Goal: Information Seeking & Learning: Find specific fact

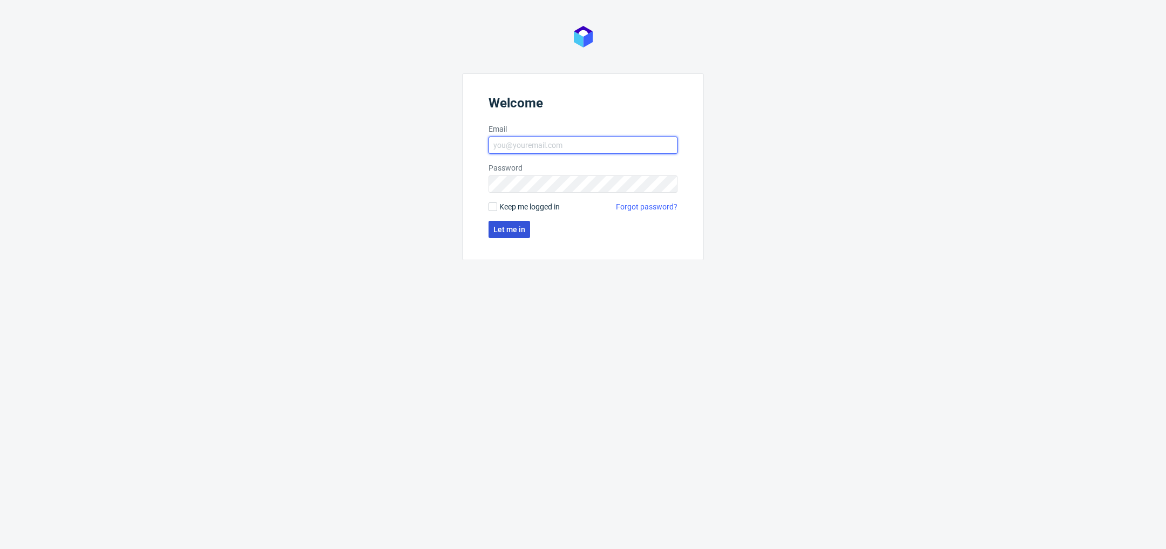
type input "[PERSON_NAME][EMAIL_ADDRESS][DOMAIN_NAME]"
click at [511, 234] on button "Let me in" at bounding box center [509, 229] width 42 height 17
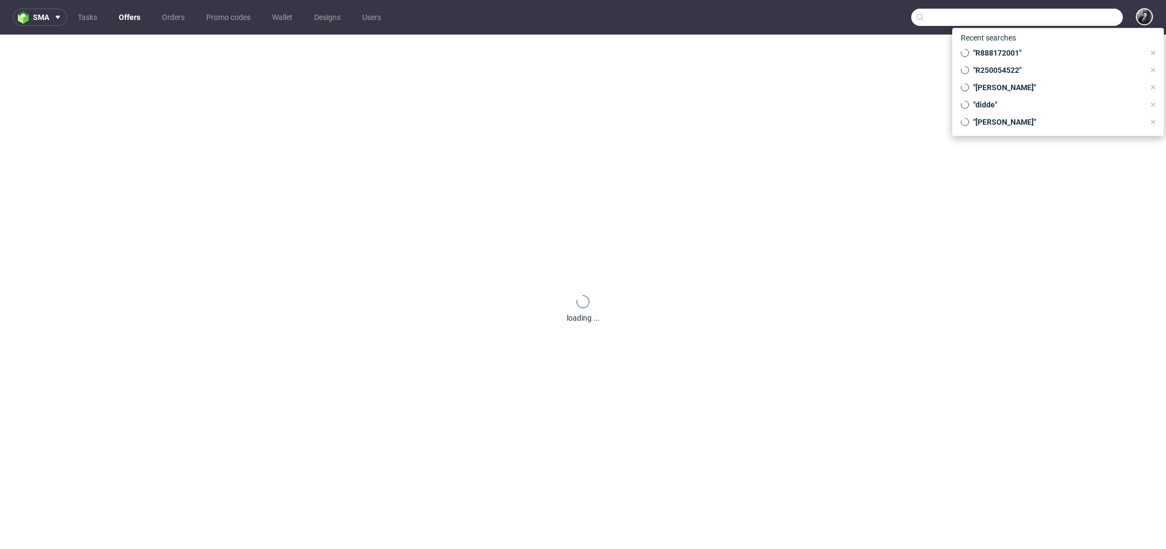
click at [1063, 21] on input "text" at bounding box center [1017, 17] width 212 height 17
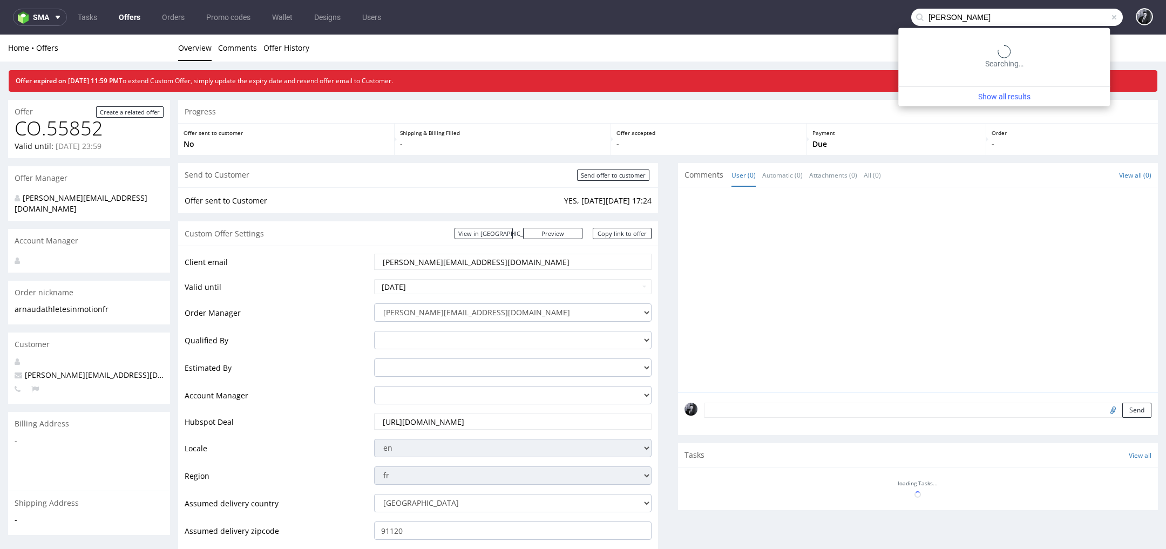
type input "paul walker"
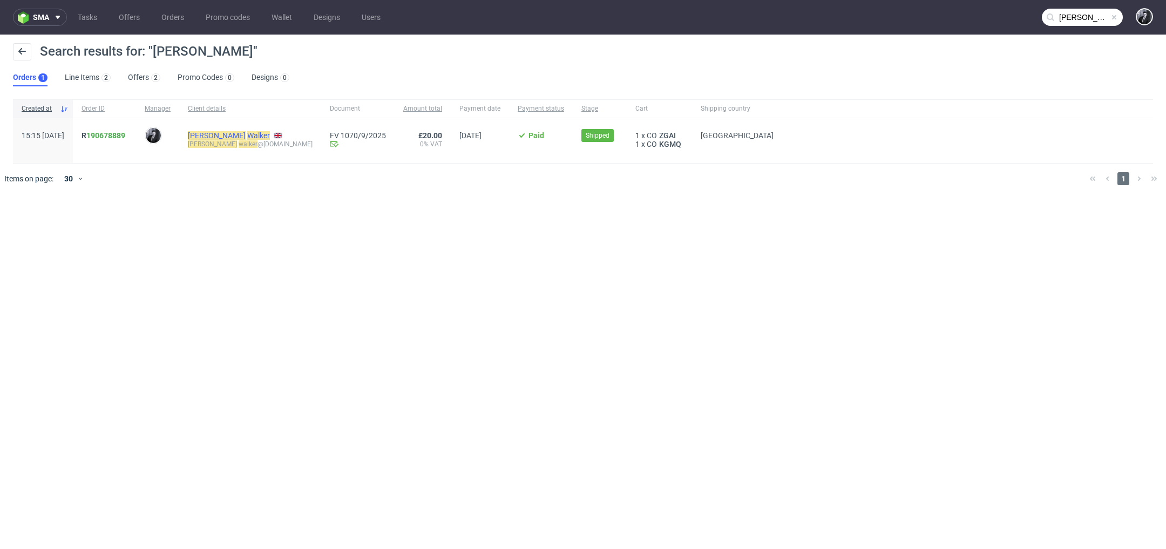
click at [247, 133] on mark "Walker" at bounding box center [258, 135] width 23 height 9
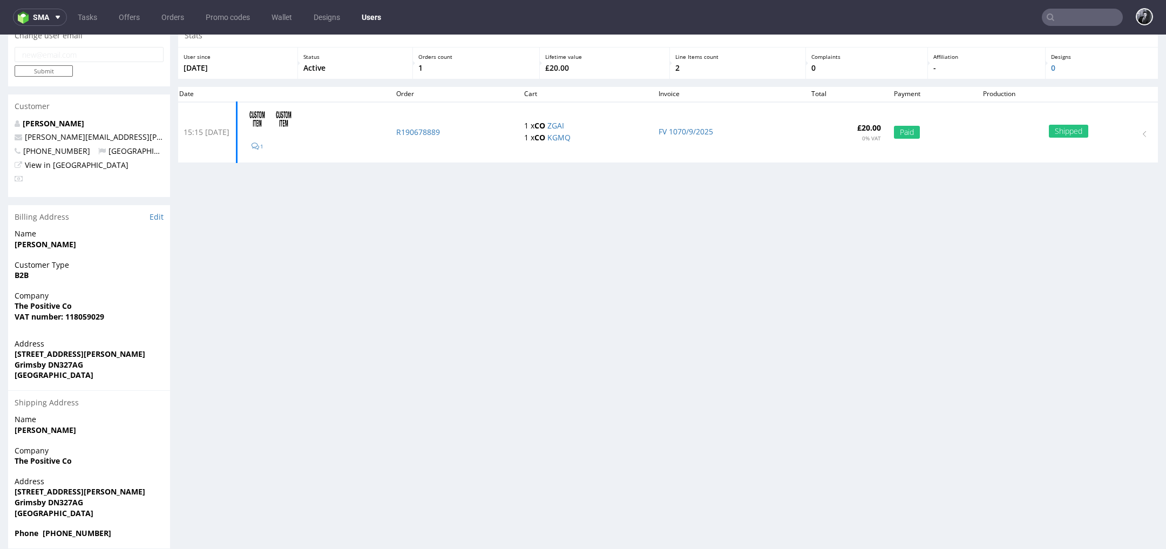
scroll to position [59, 0]
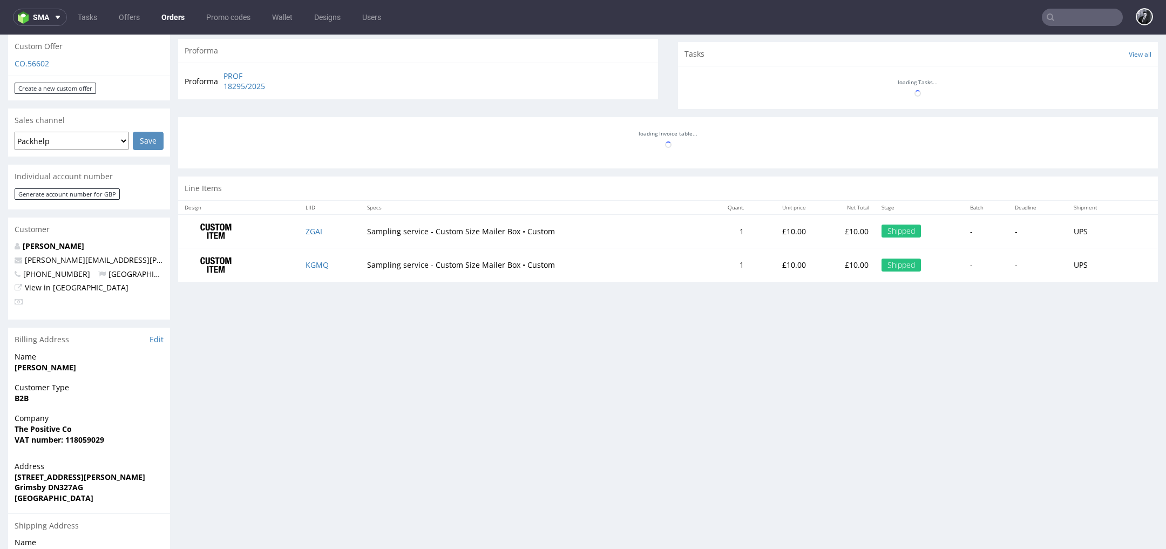
scroll to position [379, 0]
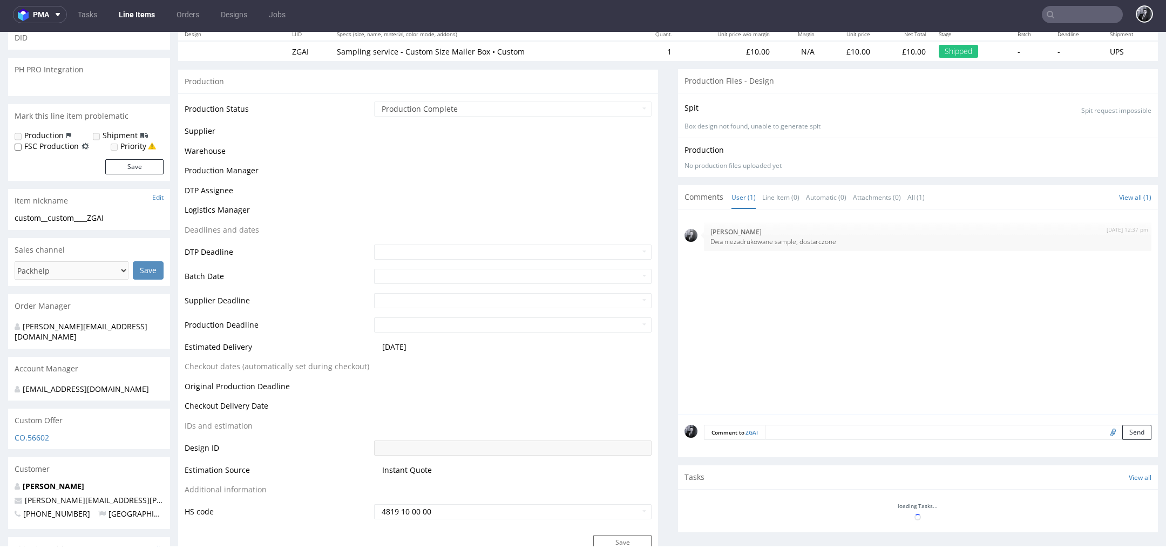
scroll to position [628, 0]
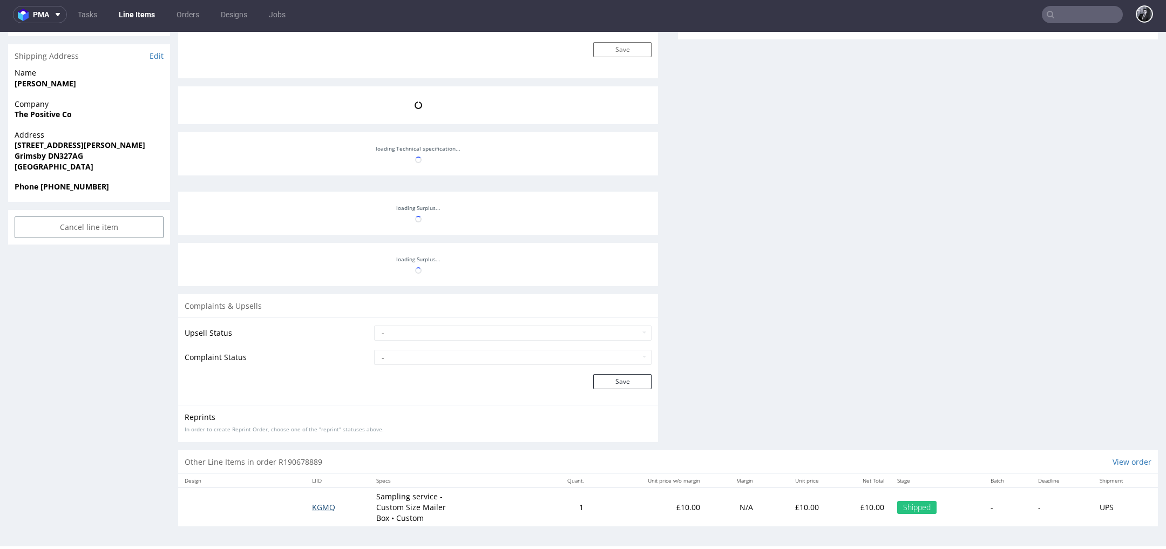
click at [325, 505] on span "KGMQ" at bounding box center [323, 507] width 23 height 10
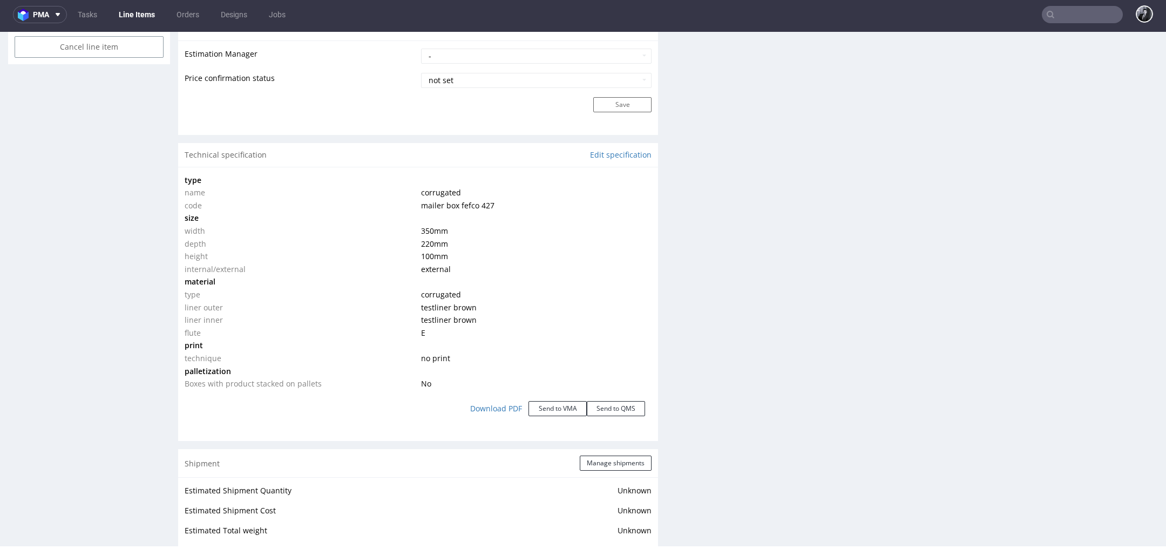
scroll to position [894, 0]
drag, startPoint x: 453, startPoint y: 257, endPoint x: 407, endPoint y: 225, distance: 55.7
click at [407, 225] on tbody "type name corrugated code mailer box fefco 427 size width 350 mm depth 220 mm h…" at bounding box center [418, 279] width 467 height 216
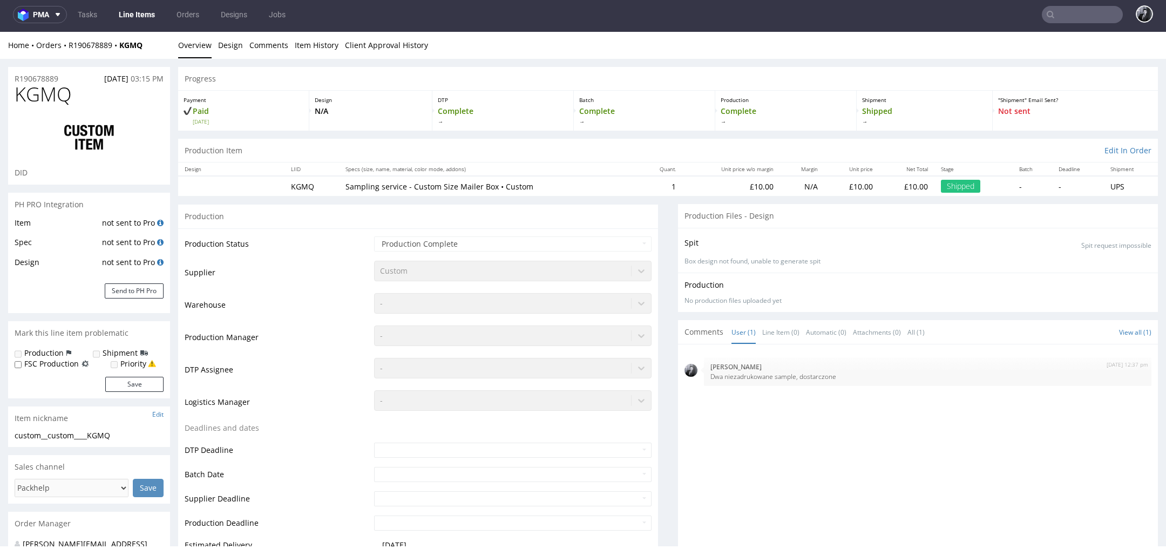
scroll to position [0, 0]
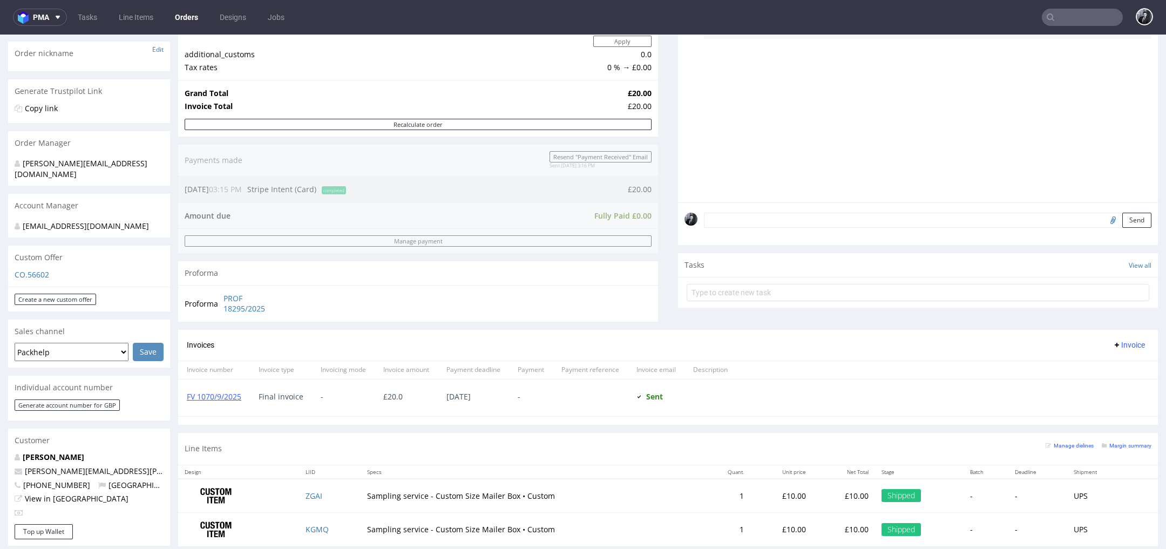
scroll to position [213, 0]
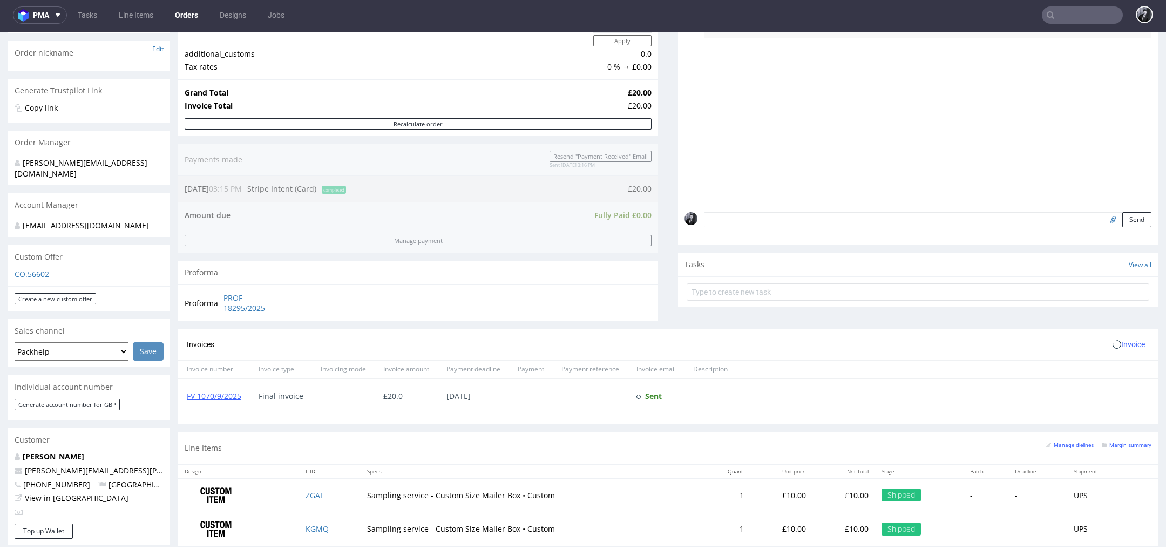
scroll to position [531, 0]
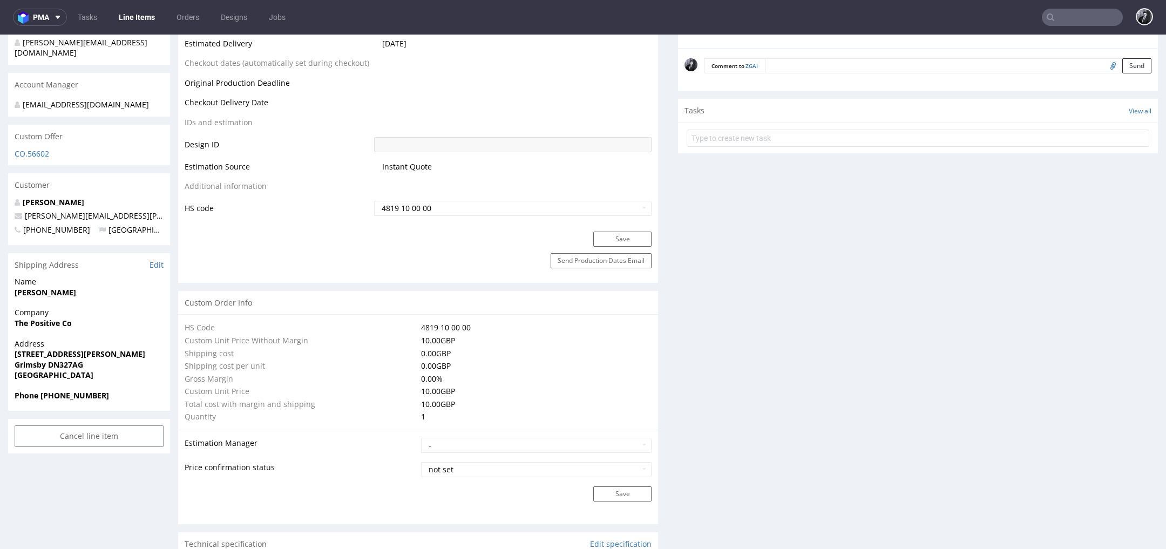
scroll to position [504, 0]
drag, startPoint x: 87, startPoint y: 352, endPoint x: 47, endPoint y: 352, distance: 40.5
click at [47, 360] on span "Grimsby DN327AG" at bounding box center [89, 365] width 149 height 11
copy strong "DN327AG"
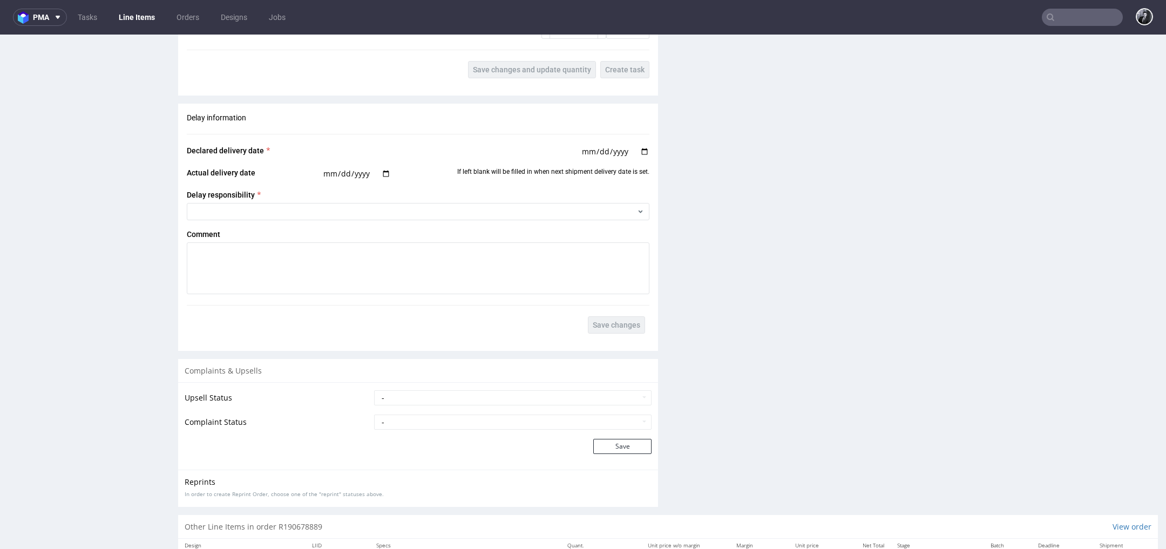
scroll to position [1655, 0]
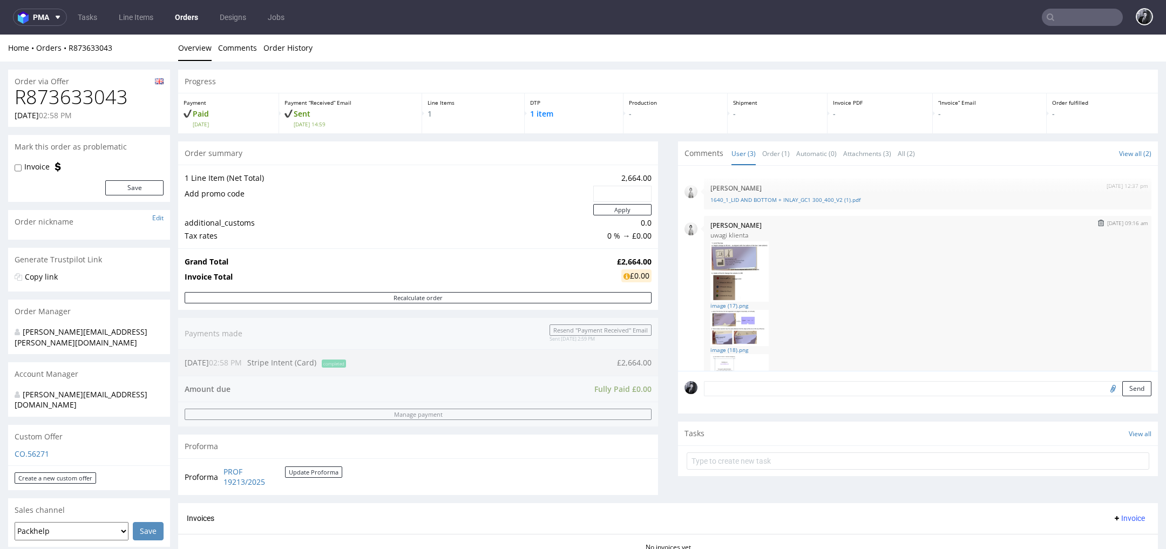
click at [723, 255] on img at bounding box center [739, 271] width 58 height 61
click at [723, 280] on img at bounding box center [739, 271] width 58 height 61
click at [722, 280] on img at bounding box center [739, 271] width 58 height 61
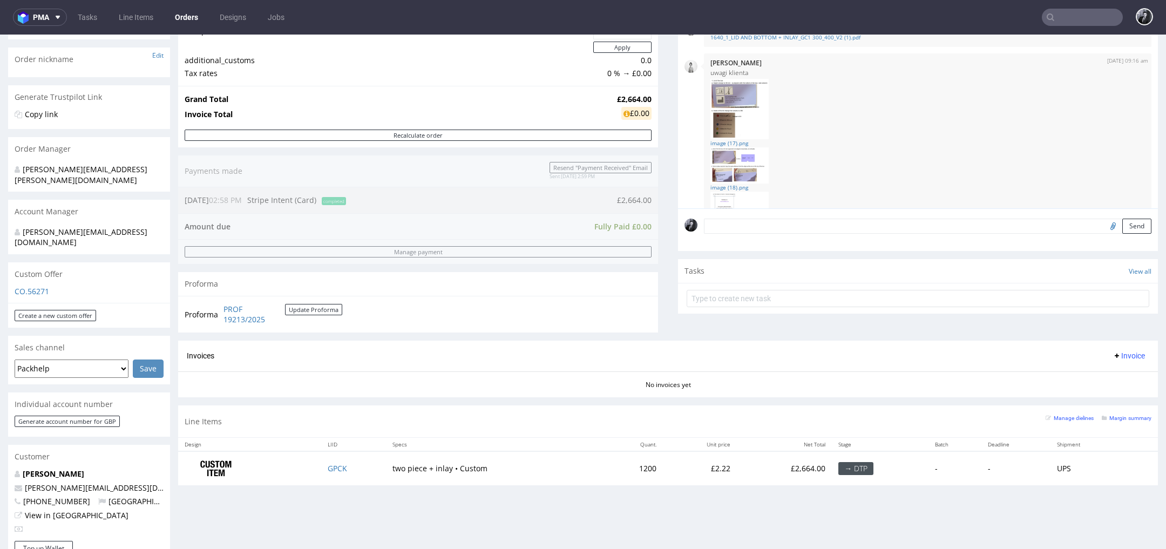
scroll to position [201, 0]
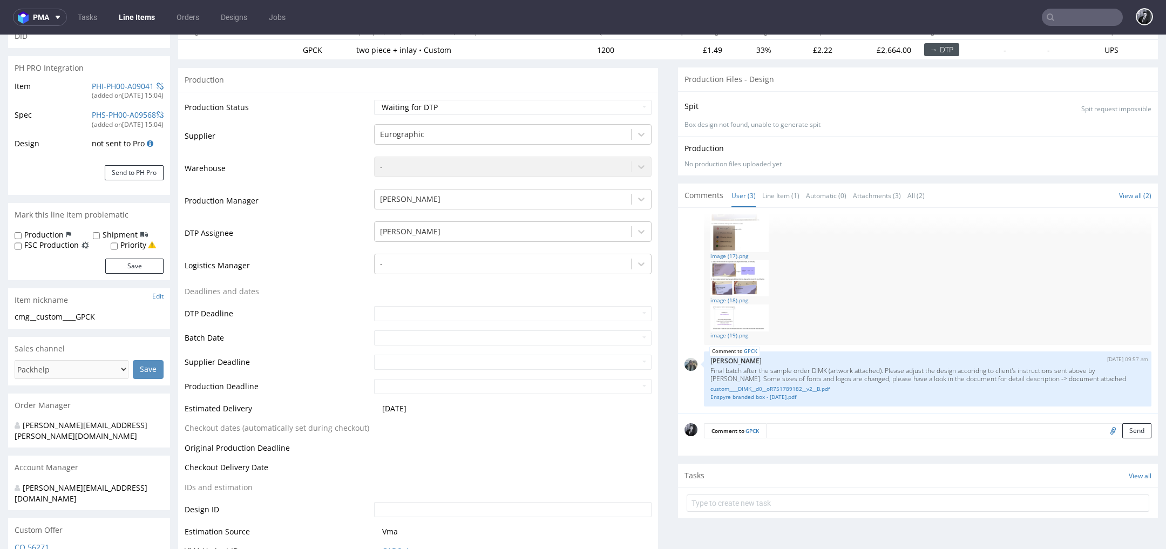
scroll to position [103, 0]
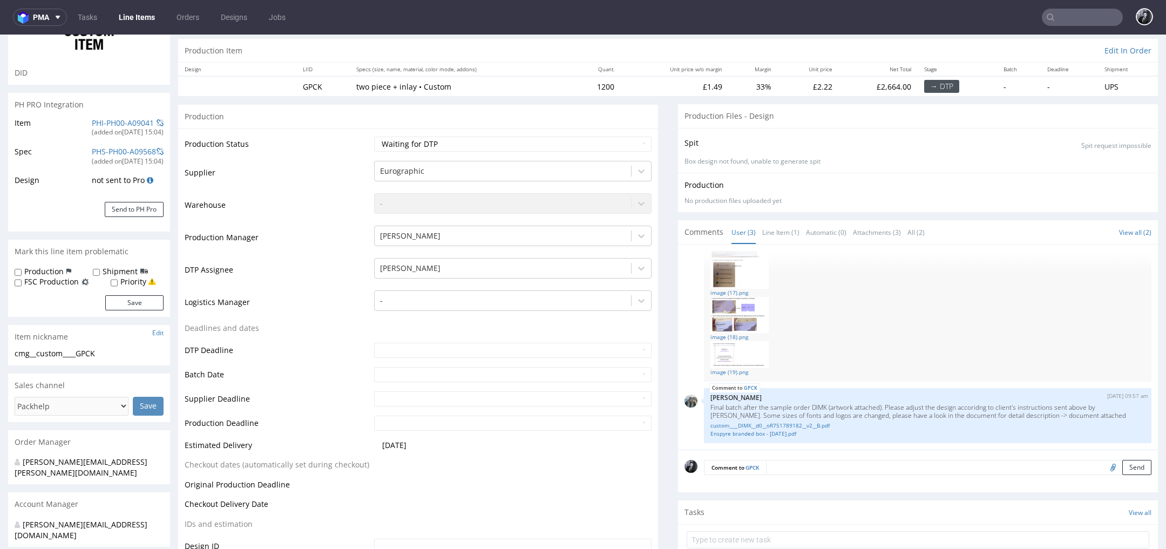
click at [733, 308] on img at bounding box center [739, 315] width 58 height 36
click at [716, 368] on link "image (19).png" at bounding box center [927, 372] width 434 height 8
click at [732, 291] on link "image (17).png" at bounding box center [927, 293] width 434 height 8
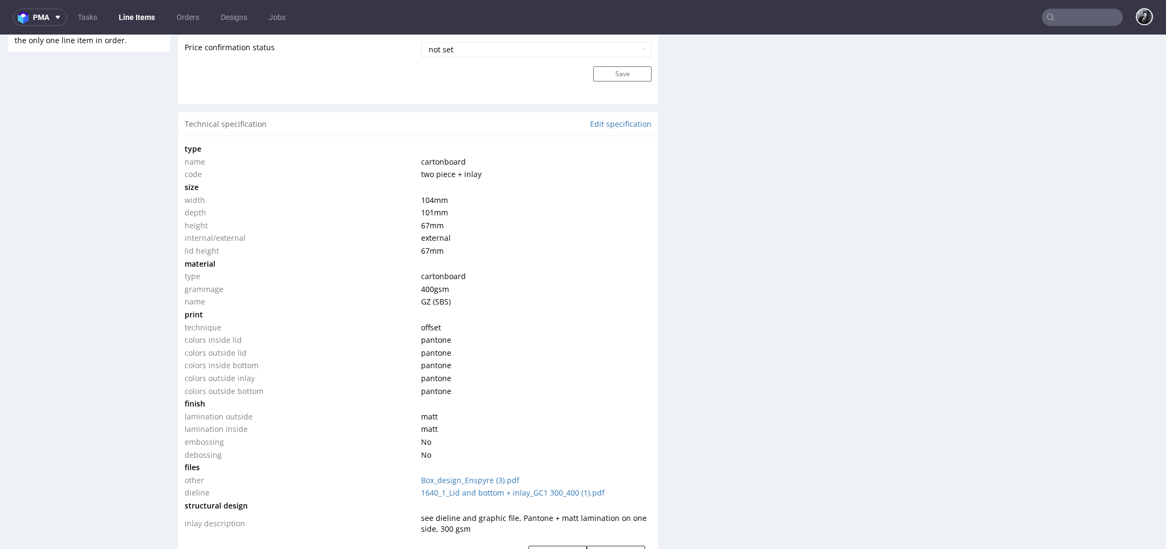
scroll to position [534, 0]
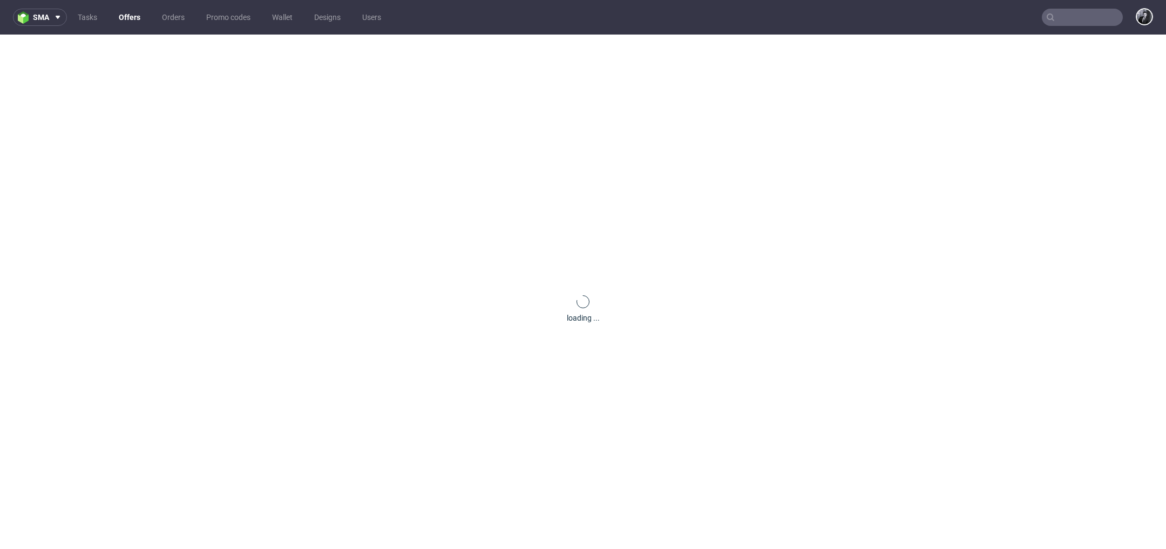
click at [132, 15] on link "Offers" at bounding box center [129, 17] width 35 height 17
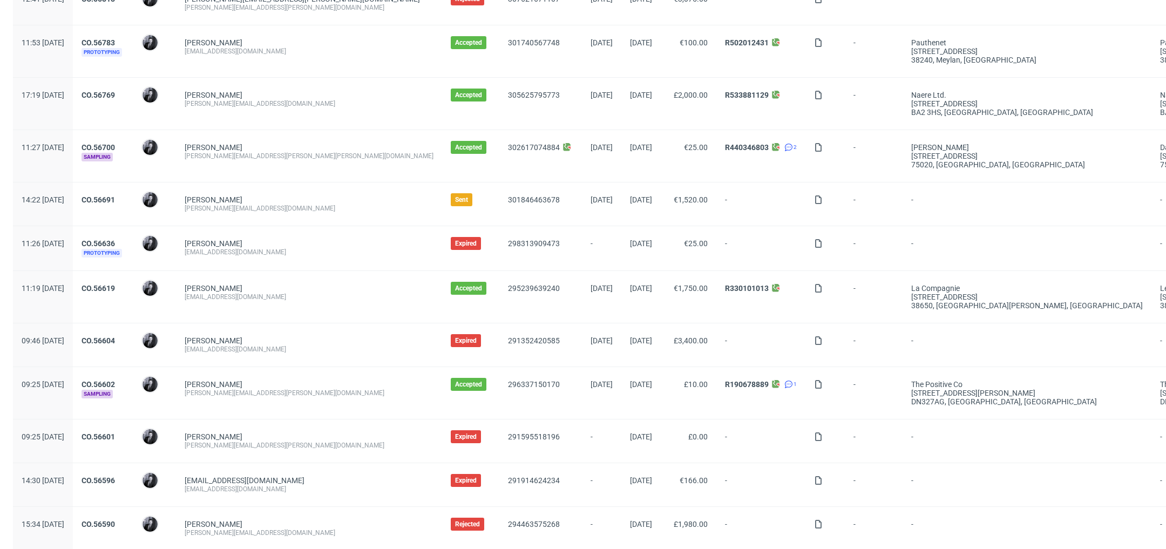
scroll to position [669, 0]
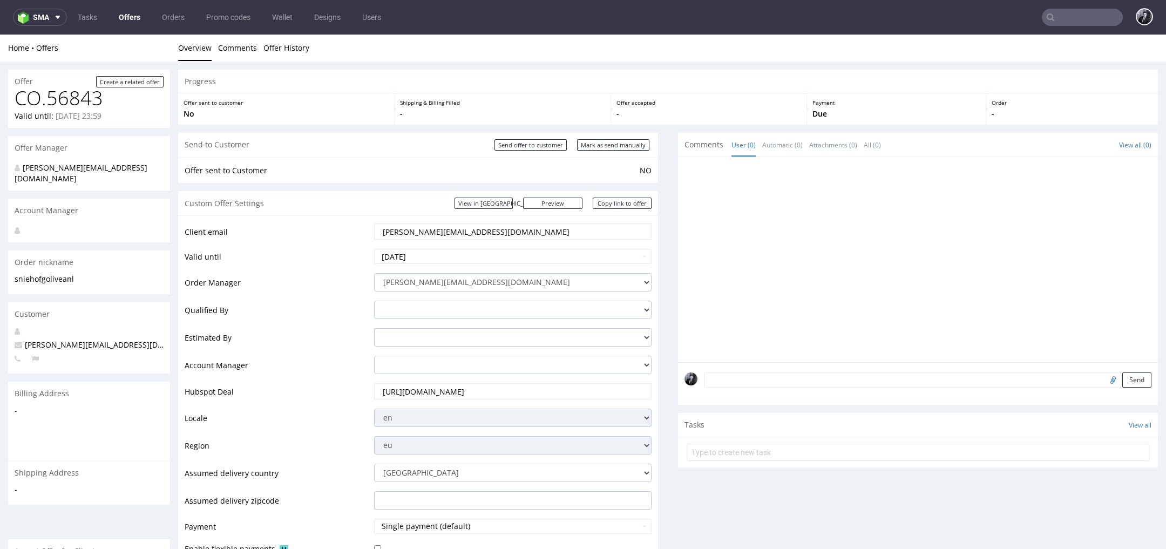
scroll to position [3, 0]
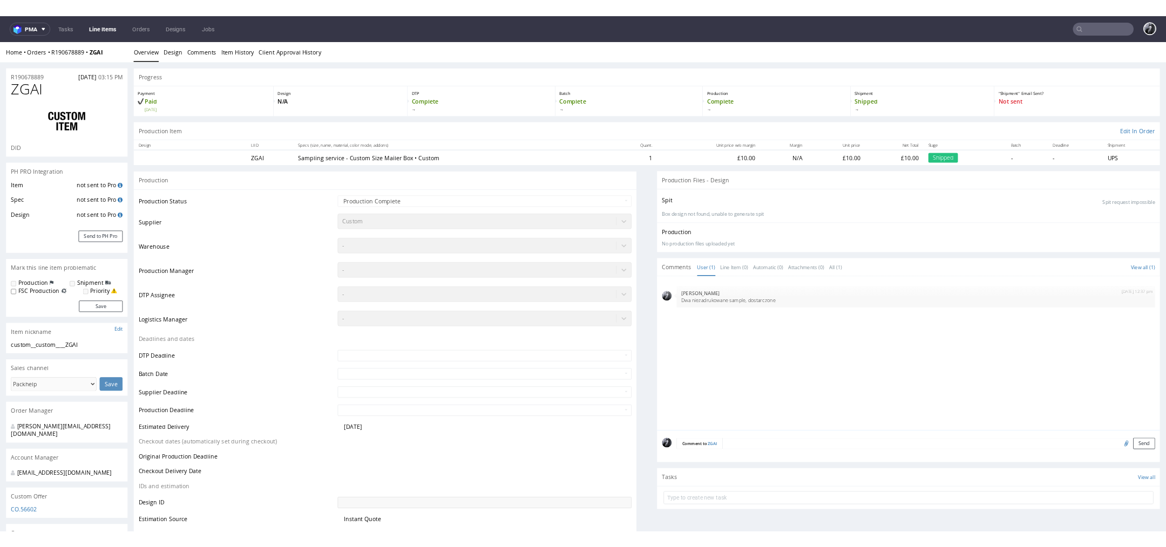
scroll to position [1517, 0]
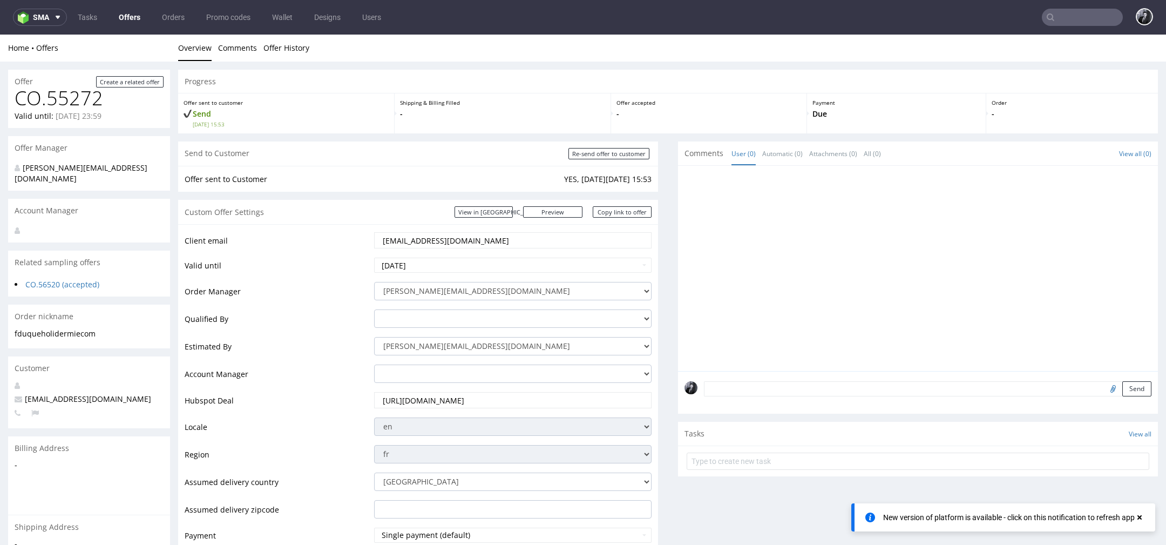
scroll to position [549, 0]
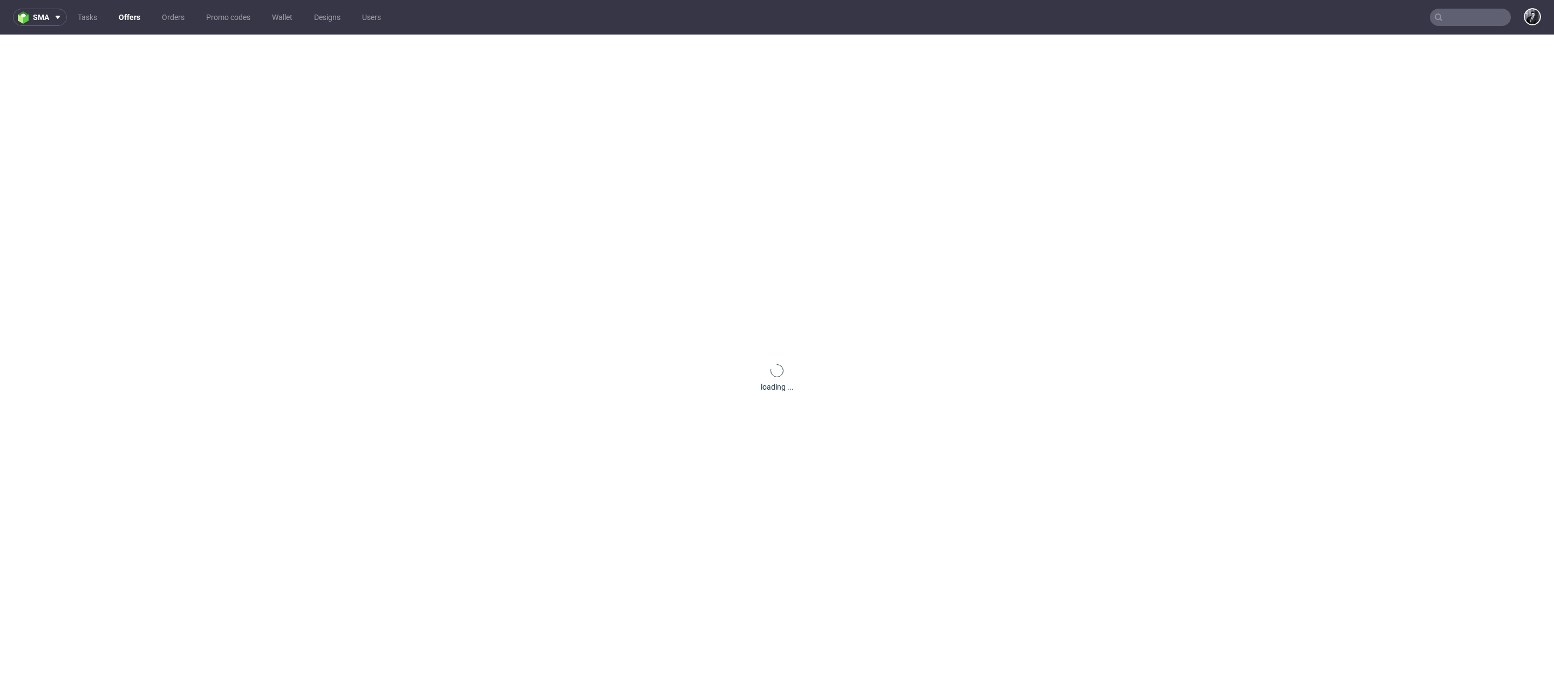
click at [131, 21] on link "Offers" at bounding box center [129, 17] width 35 height 17
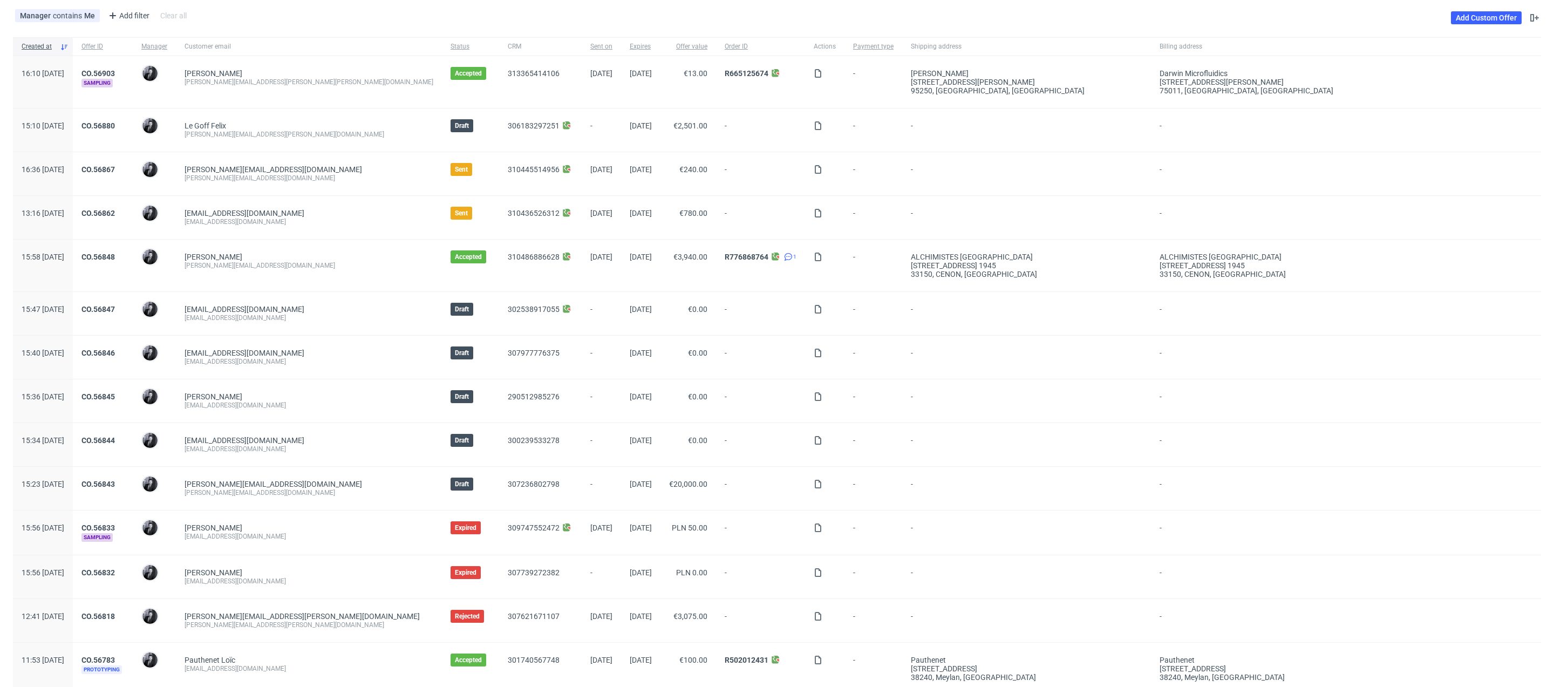
scroll to position [64, 0]
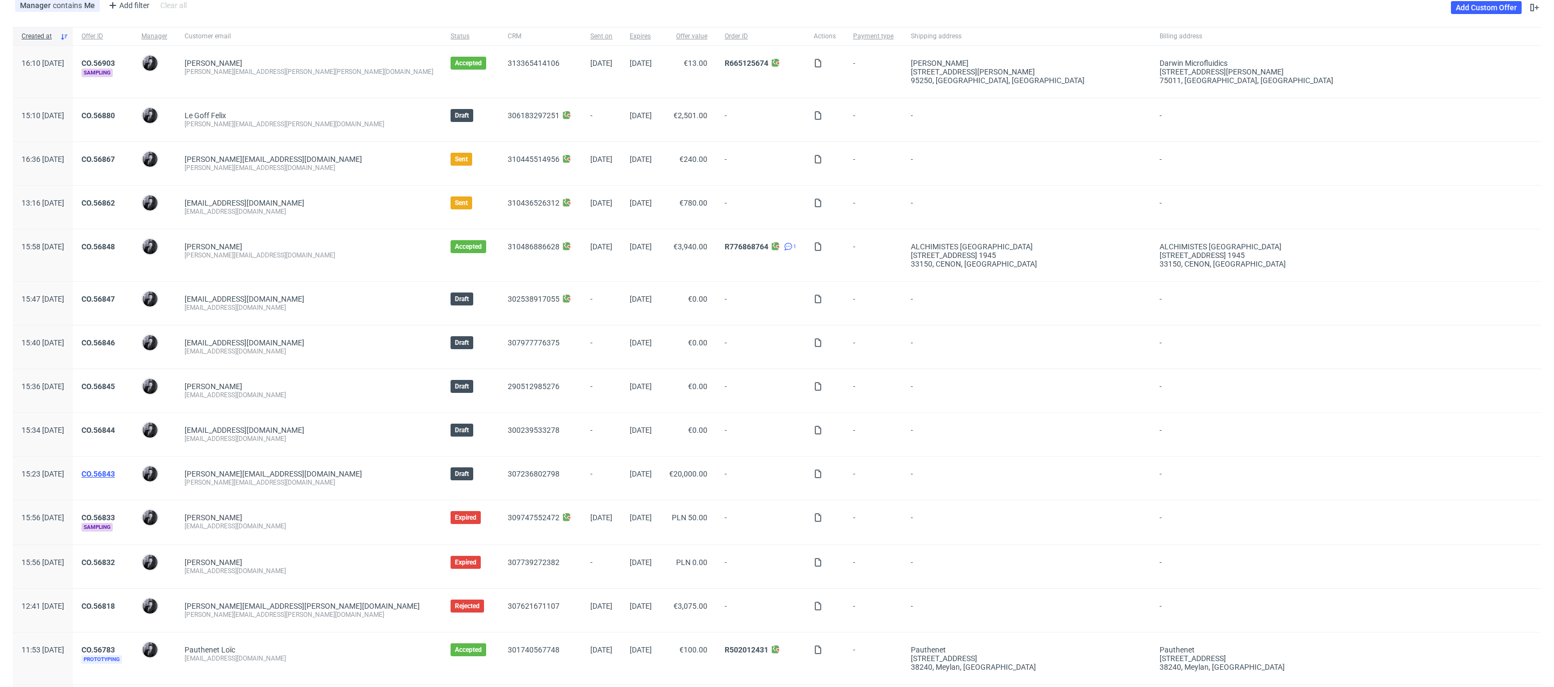
click at [115, 472] on link "CO.56843" at bounding box center [97, 474] width 33 height 9
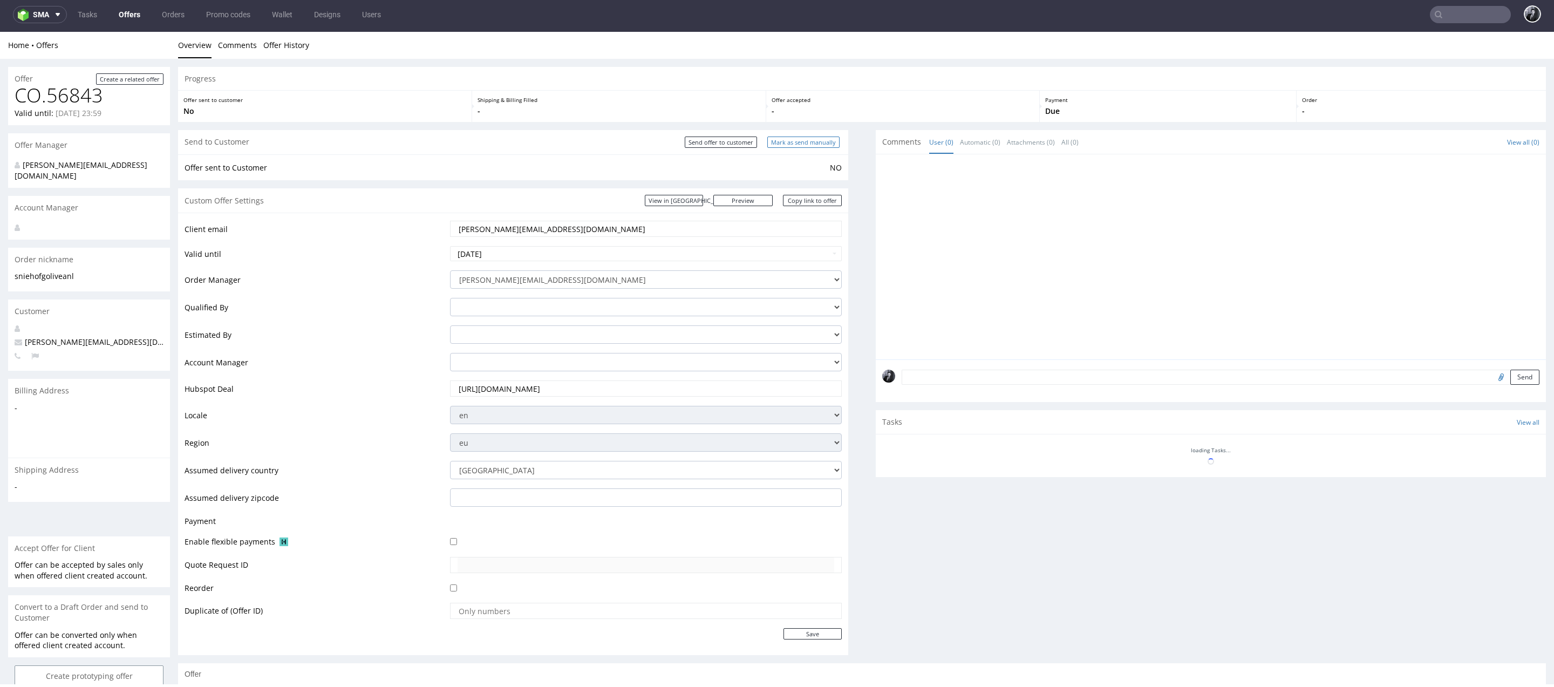
click at [795, 140] on input "Mark as send manually" at bounding box center [803, 142] width 72 height 11
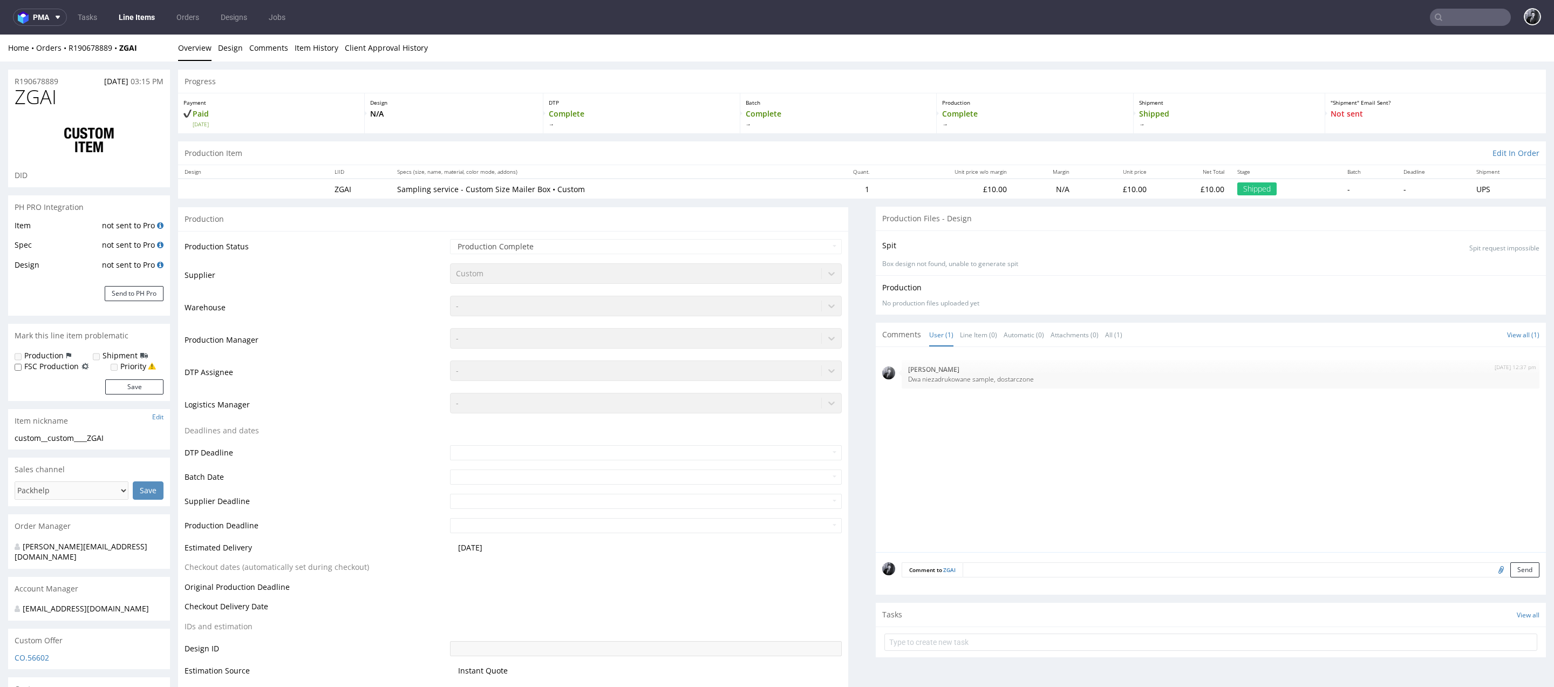
click at [138, 15] on link "Line Items" at bounding box center [136, 17] width 49 height 17
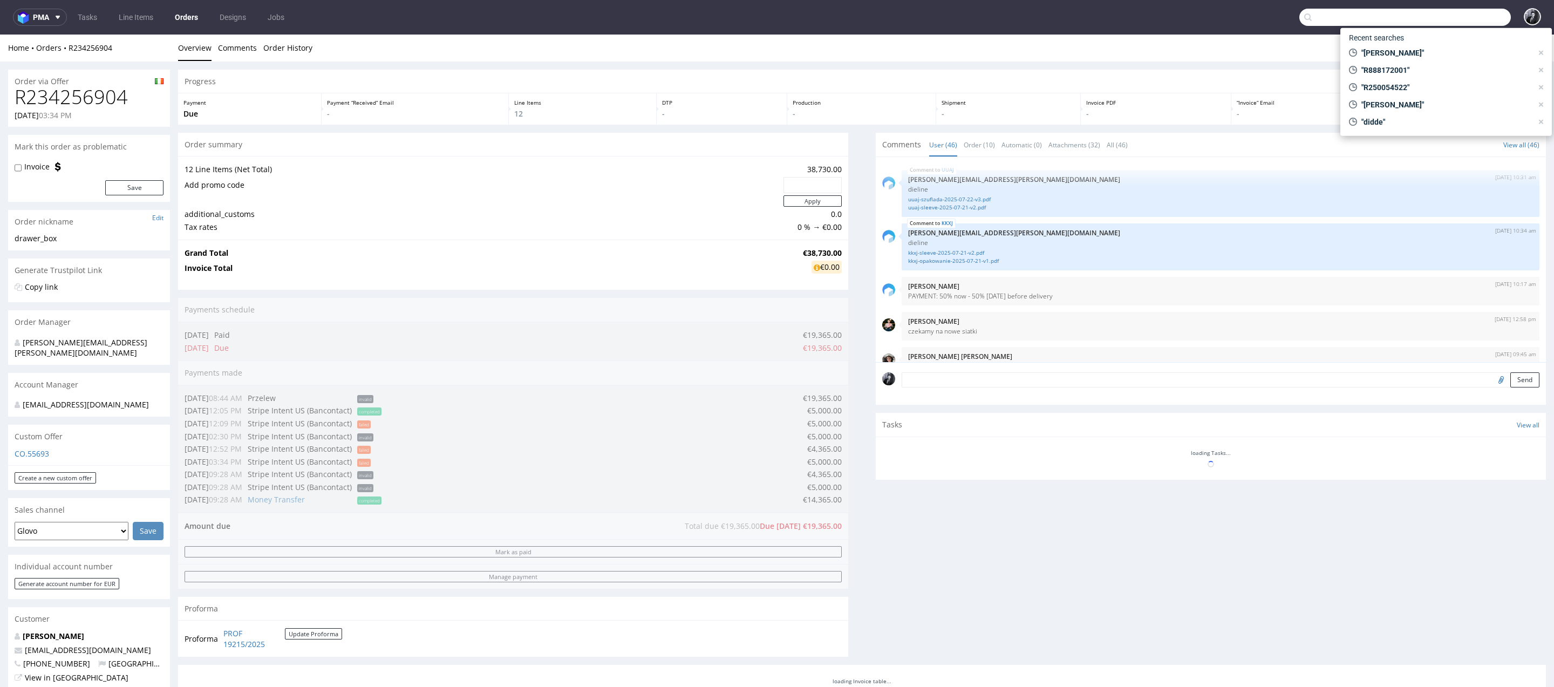
click at [1445, 15] on input "text" at bounding box center [1406, 17] width 212 height 17
type input "RBXN"
click at [1435, 47] on div "ph-zapier__f71____ RBXN" at bounding box center [1408, 44] width 153 height 10
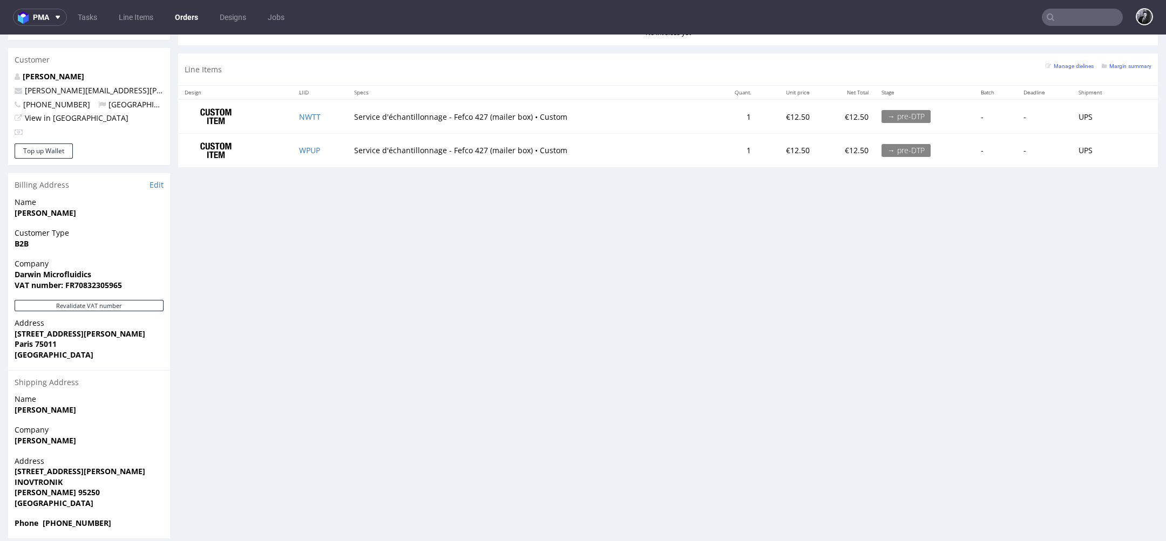
scroll to position [3, 0]
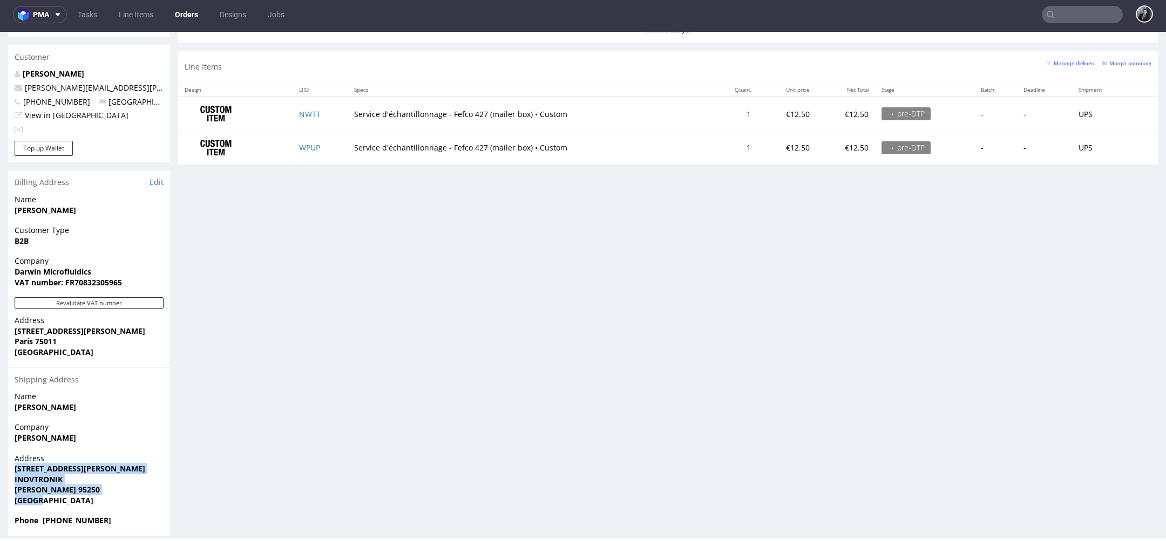
drag, startPoint x: 56, startPoint y: 489, endPoint x: 12, endPoint y: 461, distance: 51.9
click at [12, 461] on div "Address [STREET_ADDRESS][PERSON_NAME][PERSON_NAME]" at bounding box center [89, 484] width 162 height 63
copy p "[STREET_ADDRESS][PERSON_NAME][PERSON_NAME]"
drag, startPoint x: 121, startPoint y: 511, endPoint x: 45, endPoint y: 513, distance: 75.6
click at [45, 515] on span "Phone [PHONE_NUMBER]" at bounding box center [89, 520] width 149 height 11
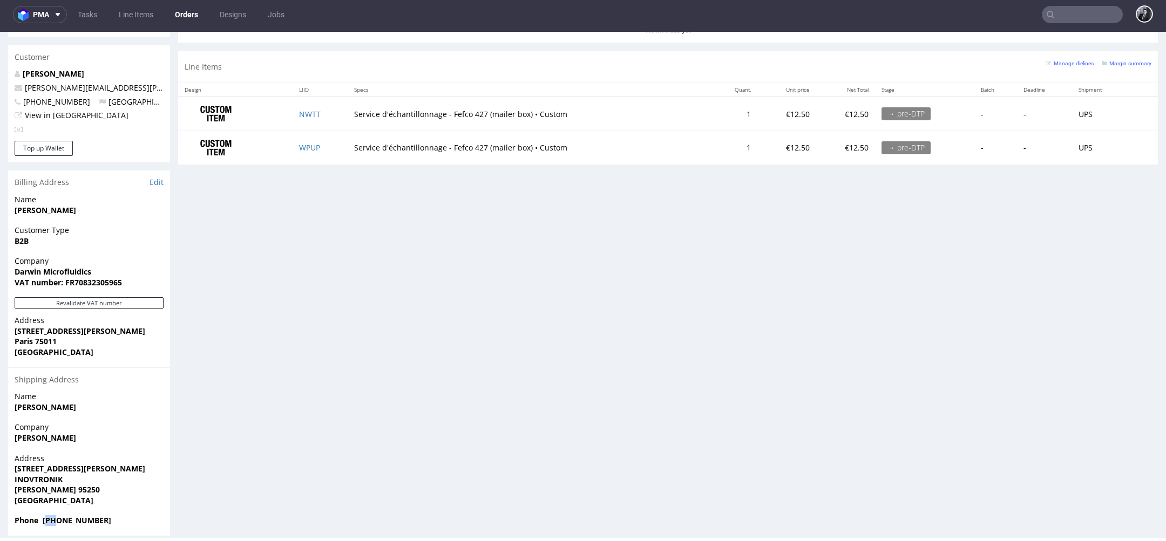
click at [45, 515] on strong "Phone [PHONE_NUMBER]" at bounding box center [63, 520] width 97 height 10
drag, startPoint x: 43, startPoint y: 512, endPoint x: 108, endPoint y: 515, distance: 65.4
click at [108, 515] on div "Phone [PHONE_NUMBER]" at bounding box center [89, 525] width 162 height 21
copy strong "[PHONE_NUMBER]"
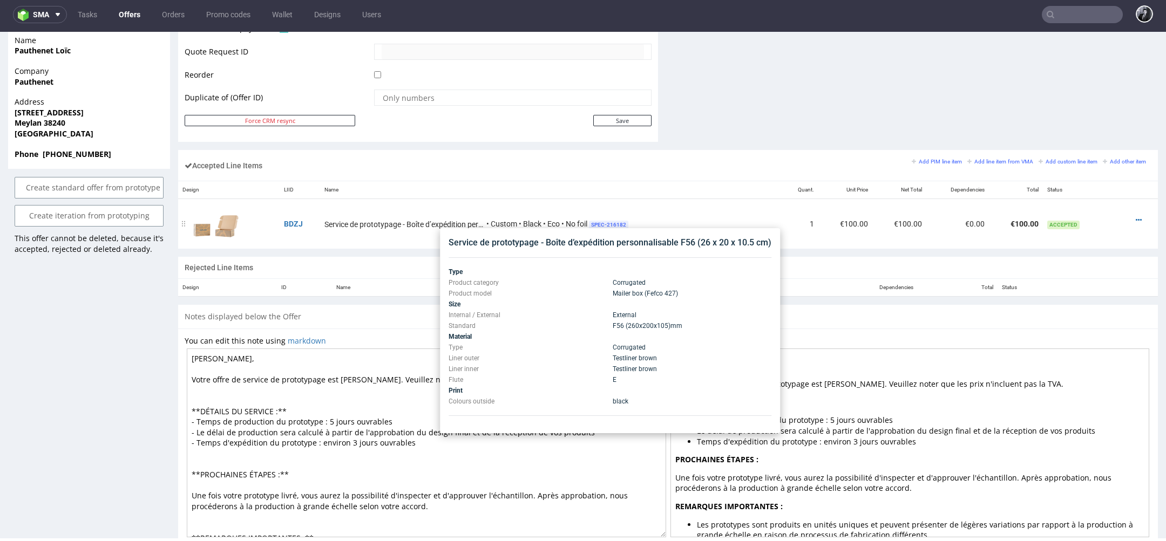
scroll to position [581, 0]
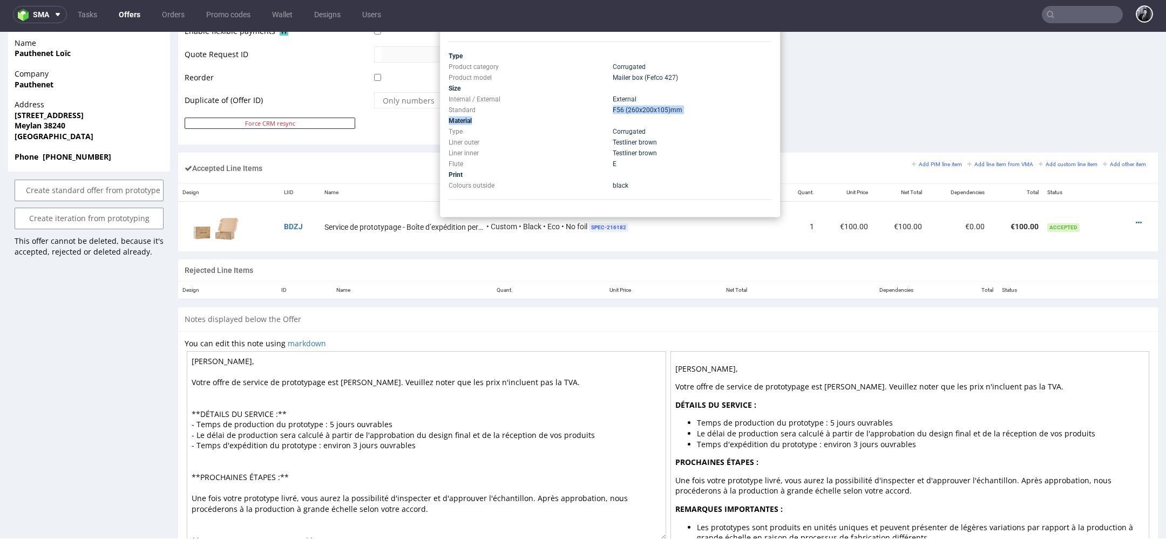
drag, startPoint x: 613, startPoint y: 112, endPoint x: 654, endPoint y: 117, distance: 41.8
click at [654, 117] on tbody "Type Product category Corrugated Product model Mailer box (Fefco 427) Size Inte…" at bounding box center [609, 121] width 323 height 140
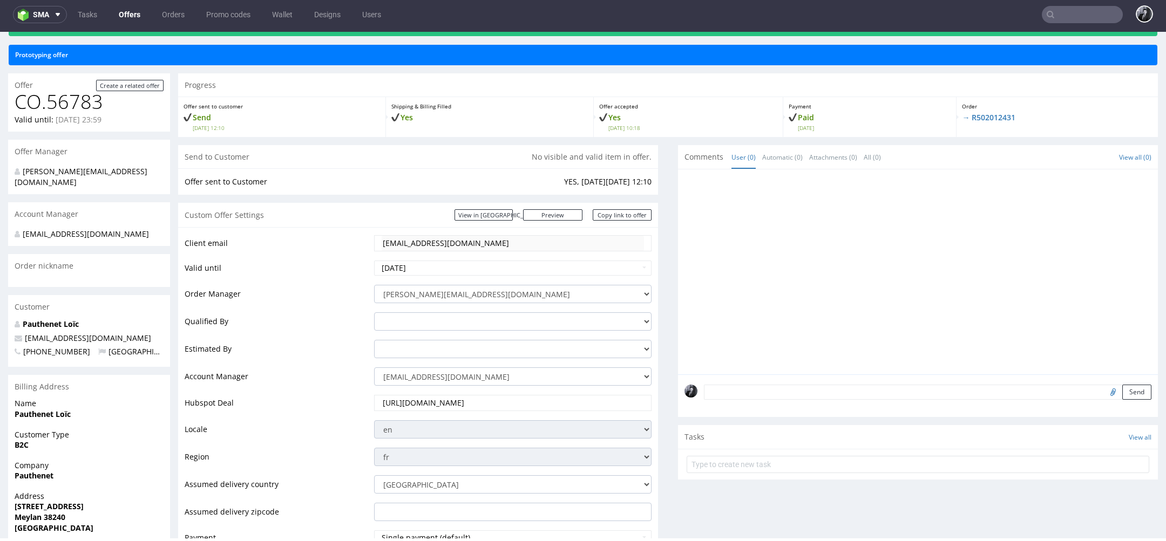
scroll to position [0, 0]
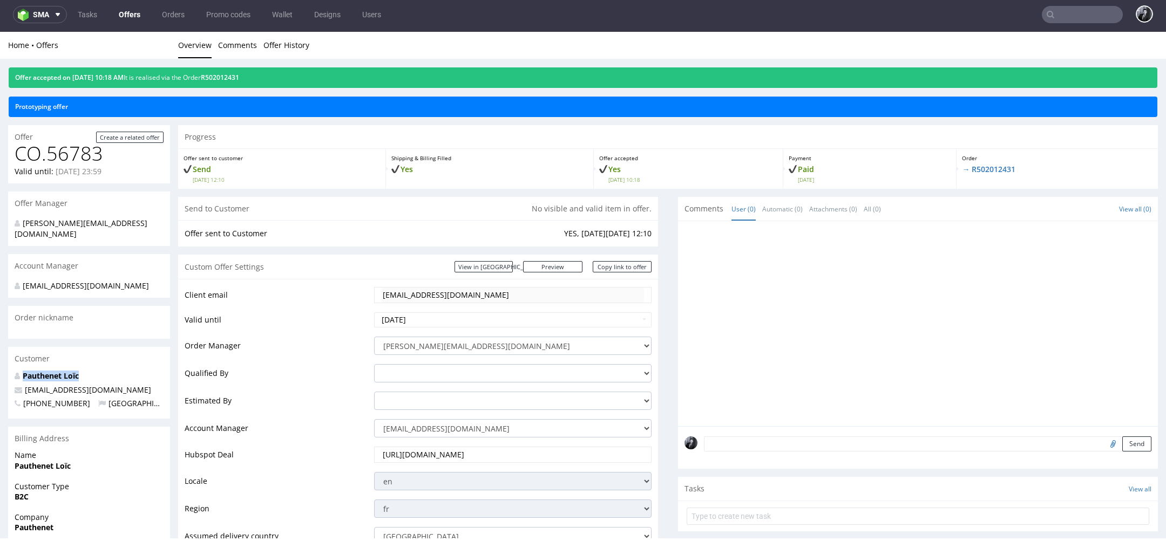
drag, startPoint x: 96, startPoint y: 378, endPoint x: 18, endPoint y: 373, distance: 77.8
click at [18, 373] on p "Pauthenet Loïc" at bounding box center [89, 376] width 149 height 11
copy strong "Pauthenet Loïc"
